Goal: Navigation & Orientation: Find specific page/section

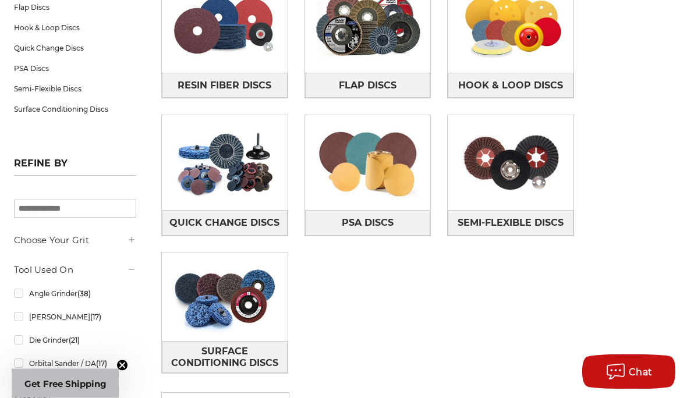
scroll to position [245, 0]
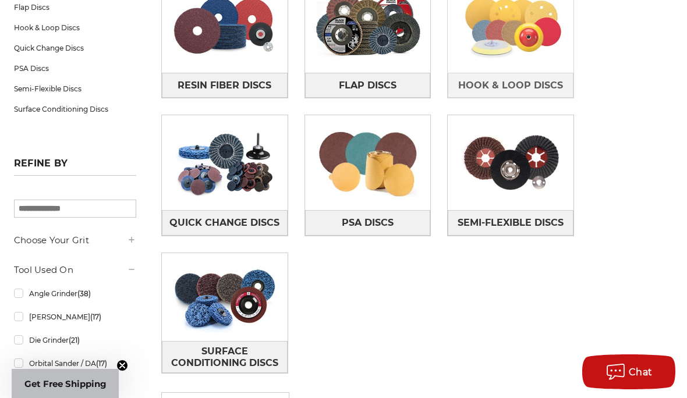
click at [542, 66] on img at bounding box center [511, 25] width 126 height 88
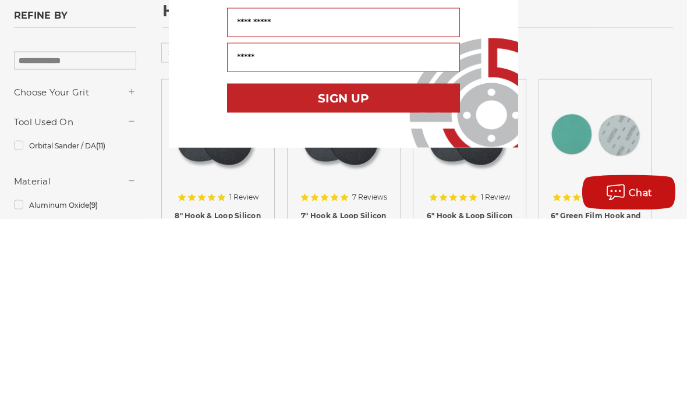
click at [666, 51] on div "Close dialog WANT FREE SHIPPING ON YOUR FIRST ORDER? Sign up for our newsletter…" at bounding box center [343, 199] width 687 height 398
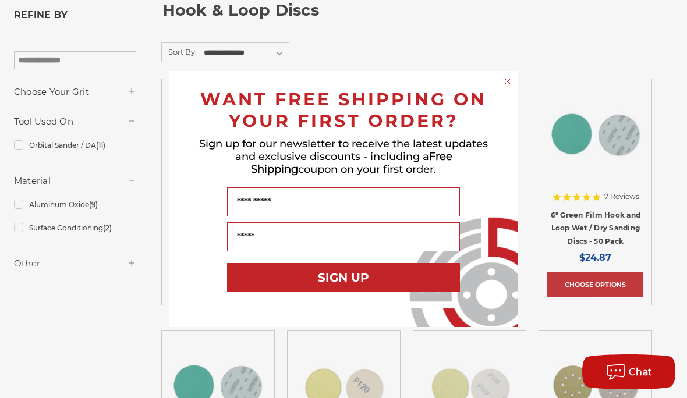
click at [507, 79] on circle "Close dialog" at bounding box center [507, 81] width 11 height 11
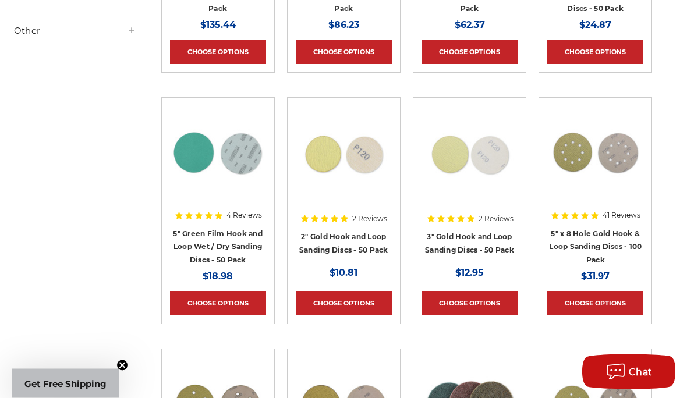
scroll to position [413, 0]
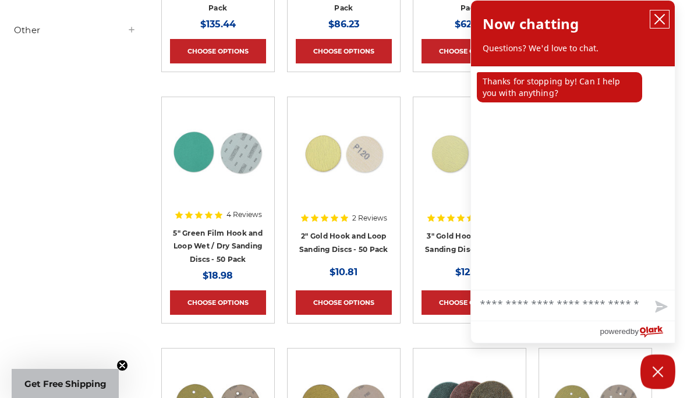
click at [661, 17] on icon "close chatbox" at bounding box center [659, 19] width 9 height 9
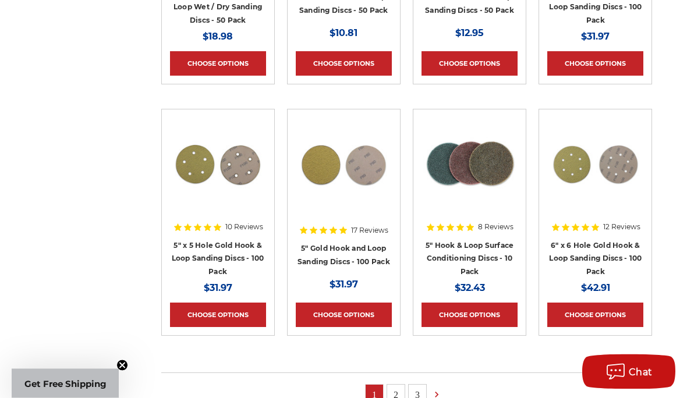
scroll to position [652, 0]
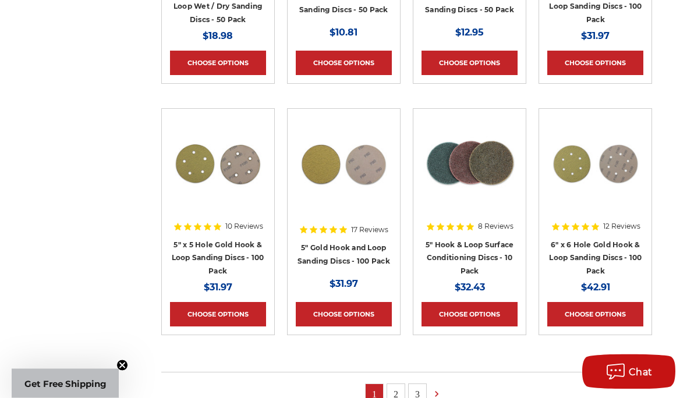
click at [400, 393] on link "2" at bounding box center [395, 395] width 17 height 20
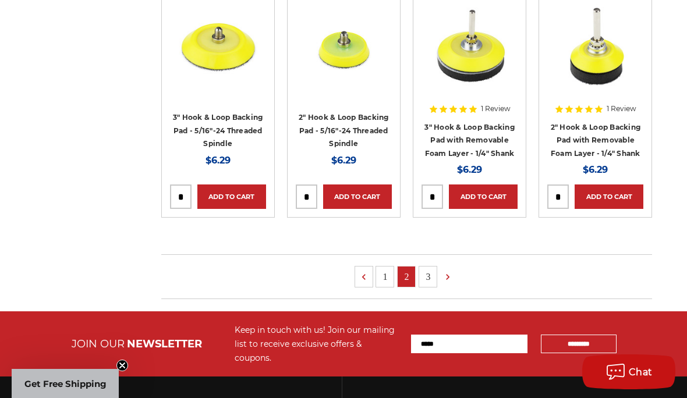
scroll to position [780, 0]
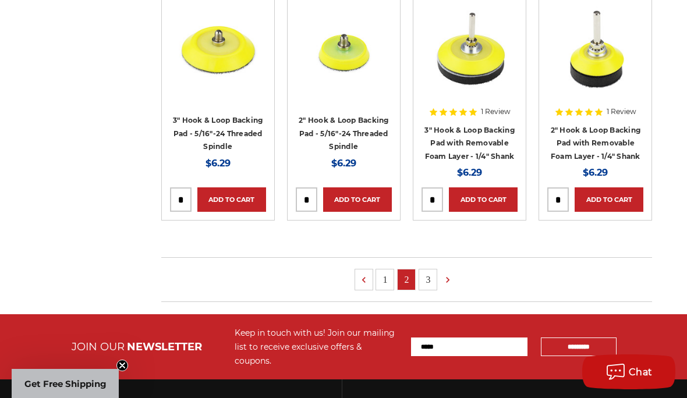
click at [428, 269] on link "3" at bounding box center [427, 279] width 17 height 20
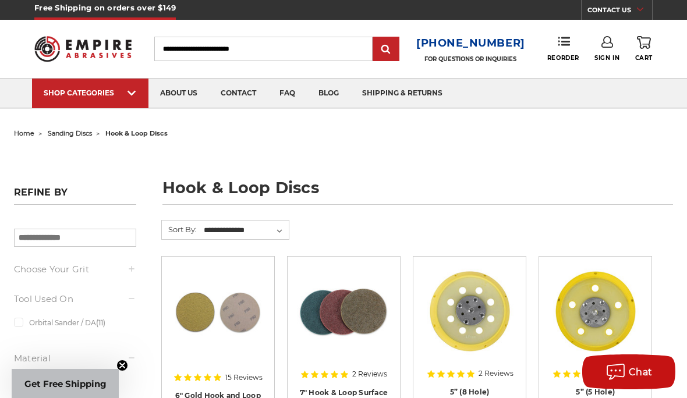
scroll to position [704, 0]
